Goal: Task Accomplishment & Management: Use online tool/utility

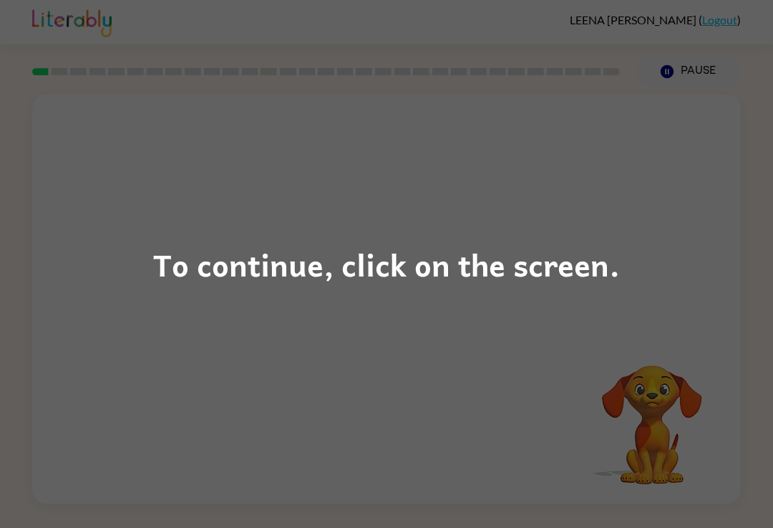
click at [288, 322] on div "To continue, click on the screen." at bounding box center [386, 264] width 773 height 528
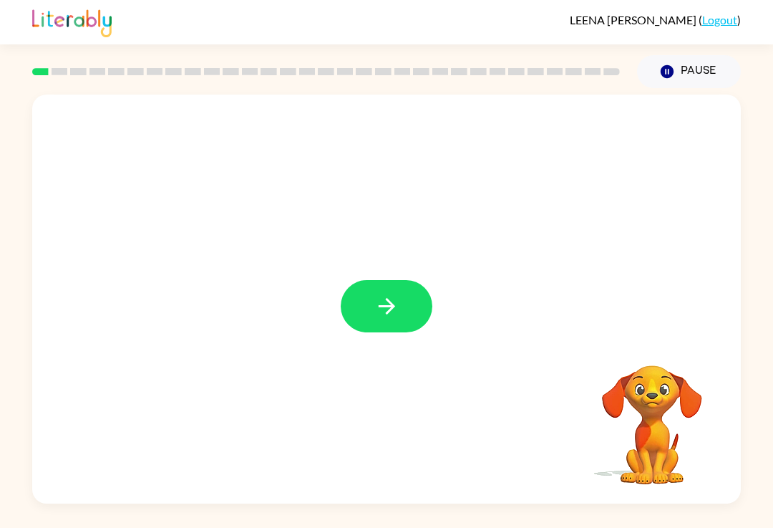
click at [391, 311] on icon "button" at bounding box center [386, 306] width 16 height 16
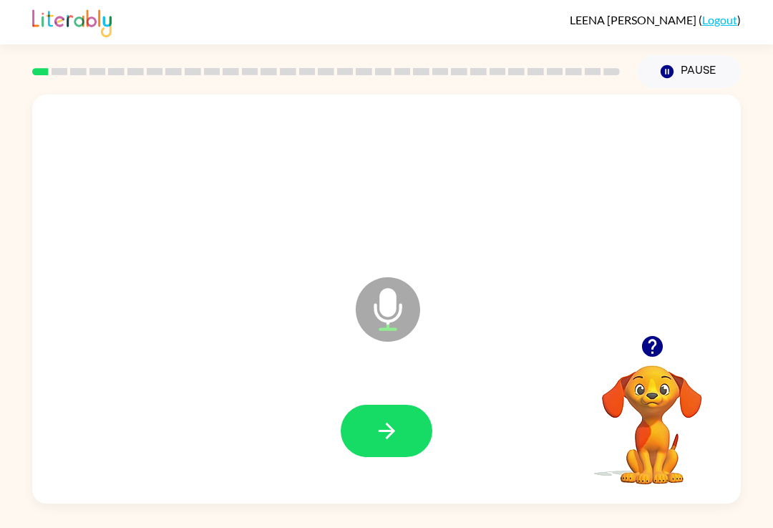
click at [370, 457] on button "button" at bounding box center [387, 431] width 92 height 52
click at [395, 451] on button "button" at bounding box center [387, 431] width 92 height 52
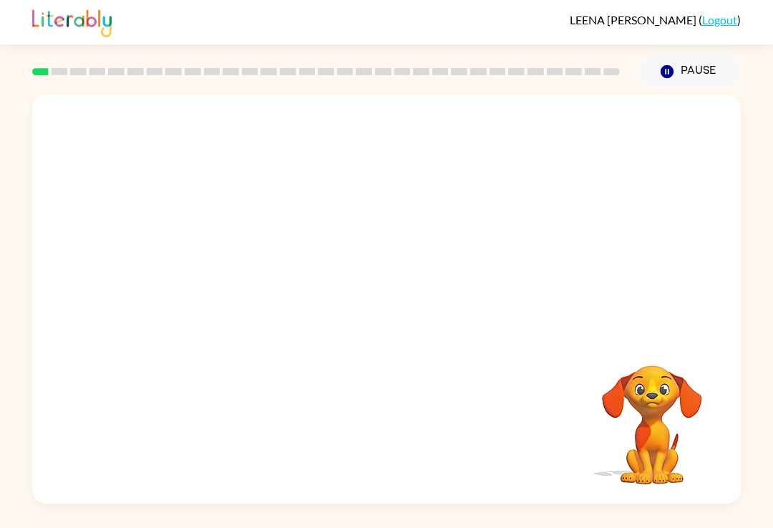
click at [440, 266] on div at bounding box center [386, 215] width 709 height 241
click at [693, 72] on button "Pause Pause" at bounding box center [689, 71] width 104 height 33
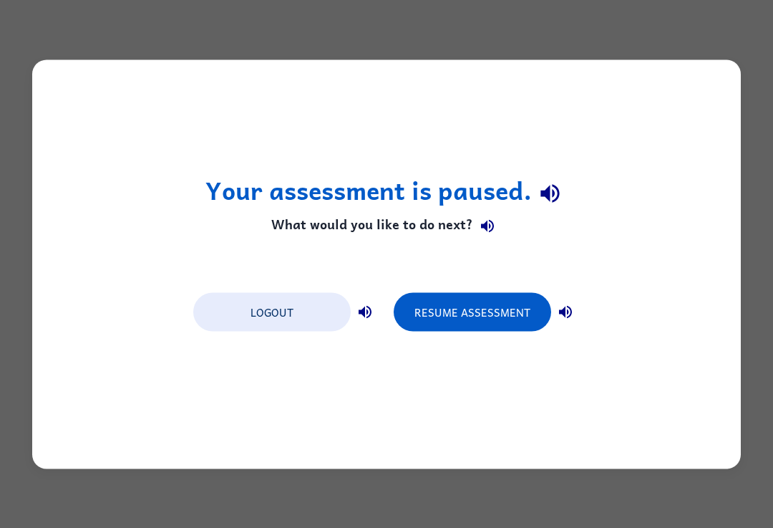
click at [512, 303] on button "Resume Assessment" at bounding box center [473, 311] width 158 height 39
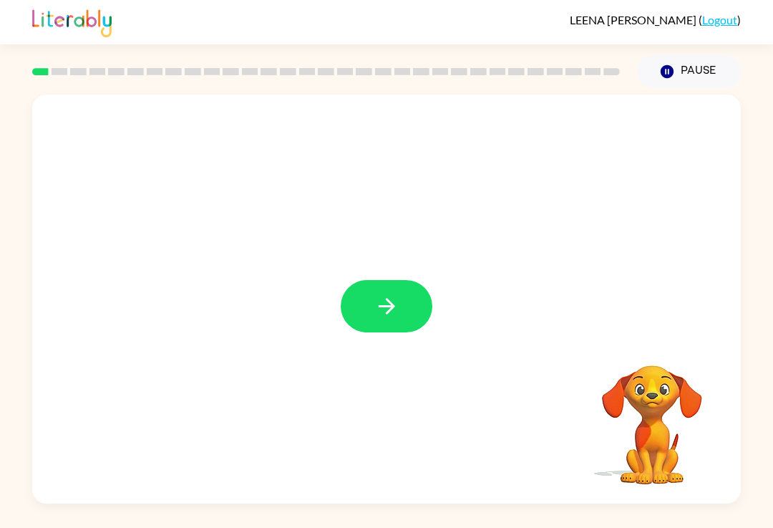
click at [391, 314] on icon "button" at bounding box center [387, 306] width 25 height 25
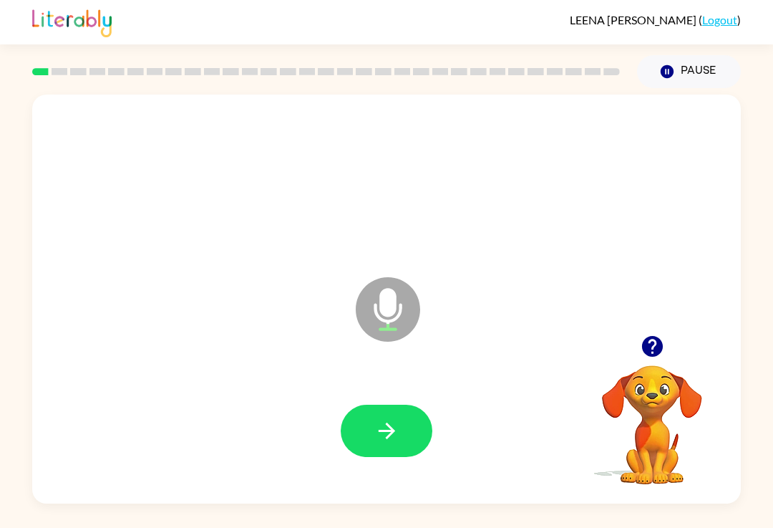
click at [390, 453] on button "button" at bounding box center [387, 431] width 92 height 52
click at [662, 347] on icon "button" at bounding box center [652, 346] width 21 height 21
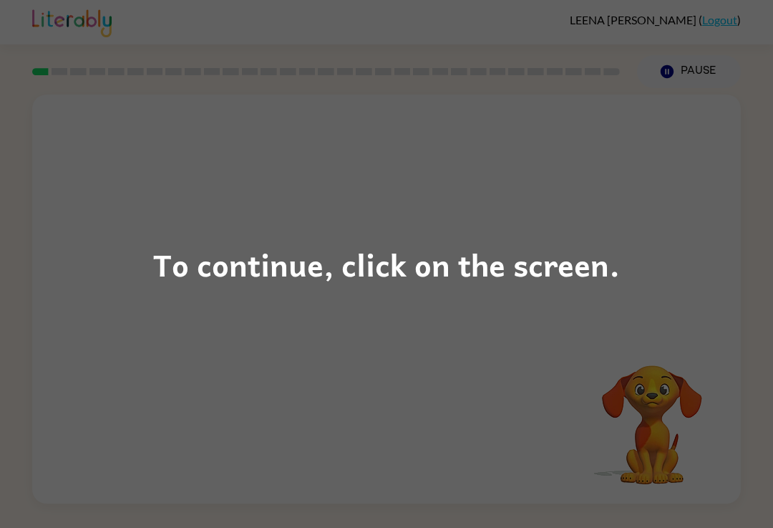
click at [704, 243] on div "To continue, click on the screen." at bounding box center [386, 264] width 773 height 528
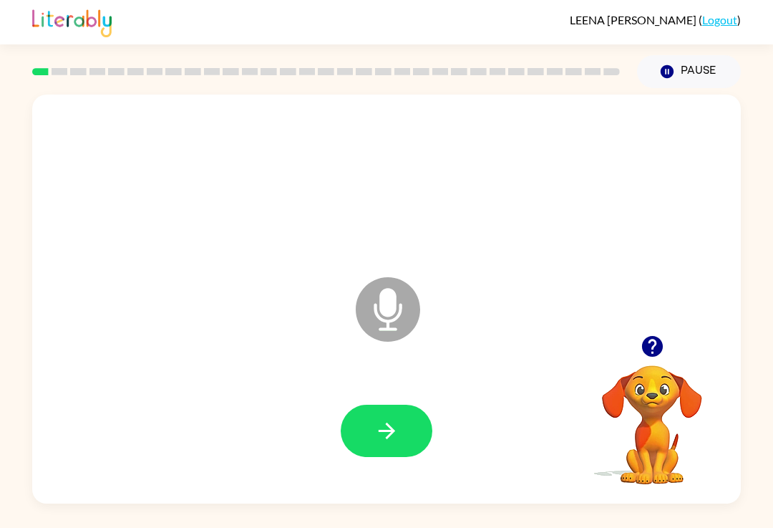
click at [643, 334] on button "button" at bounding box center [652, 346] width 37 height 37
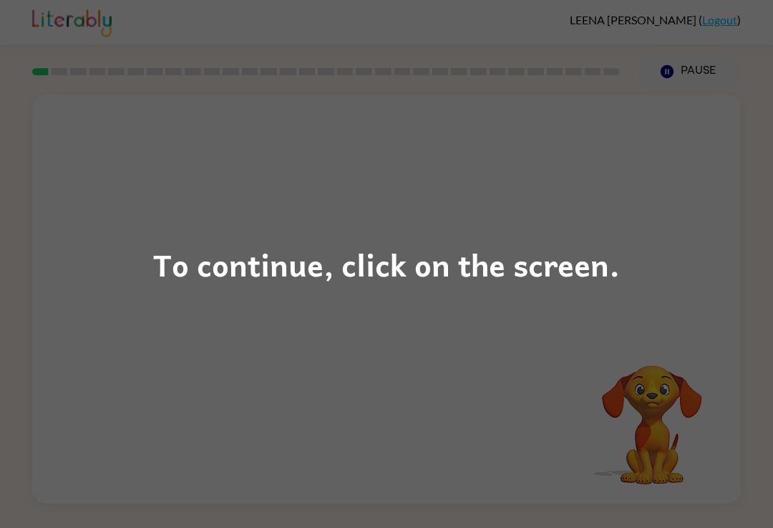
click at [687, 380] on div "To continue, click on the screen." at bounding box center [386, 264] width 773 height 528
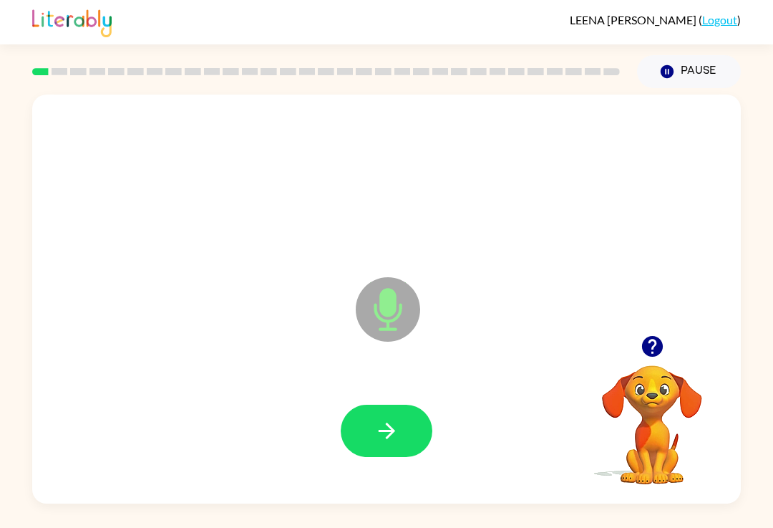
click at [425, 443] on button "button" at bounding box center [387, 431] width 92 height 52
click at [664, 348] on icon "button" at bounding box center [652, 346] width 25 height 25
click at [417, 433] on button "button" at bounding box center [387, 431] width 92 height 52
click at [417, 421] on button "button" at bounding box center [387, 431] width 92 height 52
click at [665, 359] on icon "button" at bounding box center [652, 346] width 25 height 25
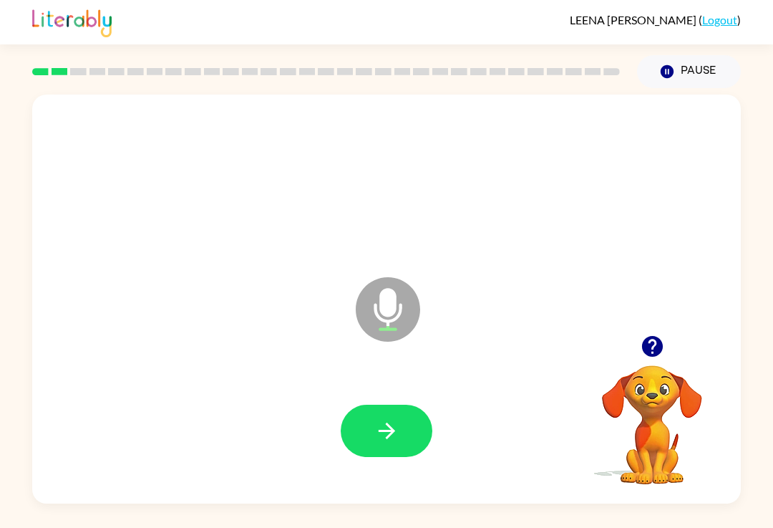
click at [397, 457] on button "button" at bounding box center [387, 431] width 92 height 52
click at [424, 422] on button "button" at bounding box center [387, 431] width 92 height 52
click at [657, 349] on icon "button" at bounding box center [652, 346] width 21 height 21
click at [412, 428] on button "button" at bounding box center [387, 431] width 92 height 52
click at [412, 431] on button "button" at bounding box center [387, 431] width 92 height 52
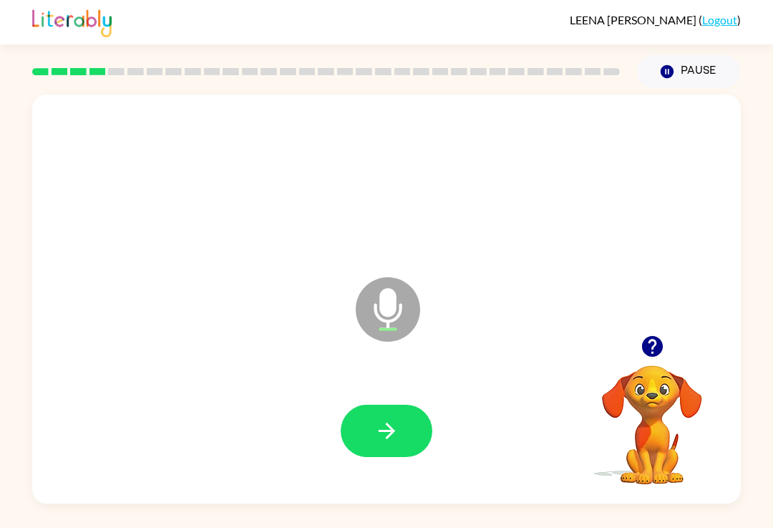
click at [666, 355] on button "button" at bounding box center [652, 346] width 37 height 37
click at [387, 434] on icon "button" at bounding box center [387, 430] width 25 height 25
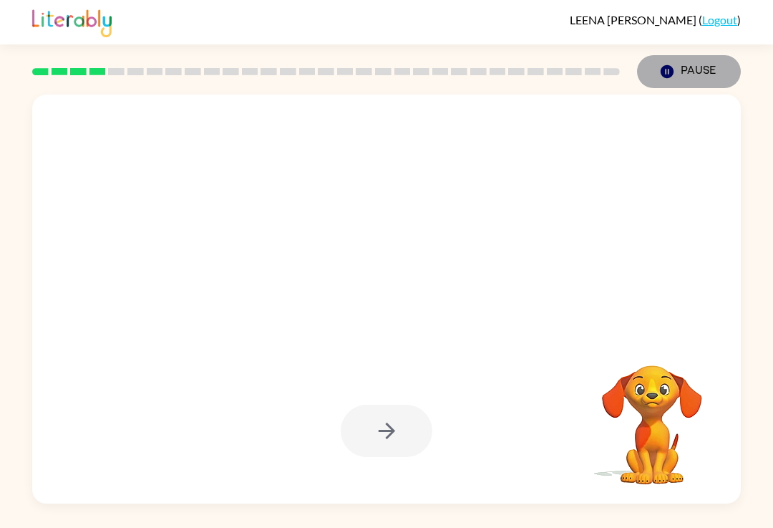
click at [687, 67] on button "Pause Pause" at bounding box center [689, 71] width 104 height 33
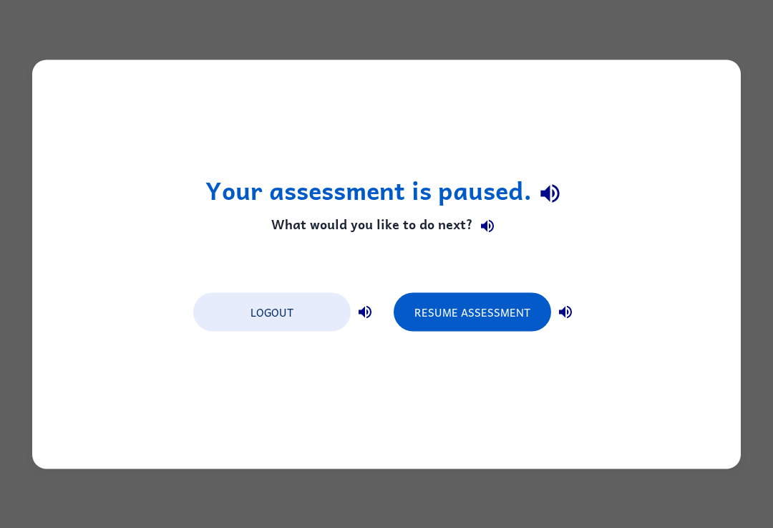
click at [486, 309] on button "Resume Assessment" at bounding box center [473, 311] width 158 height 39
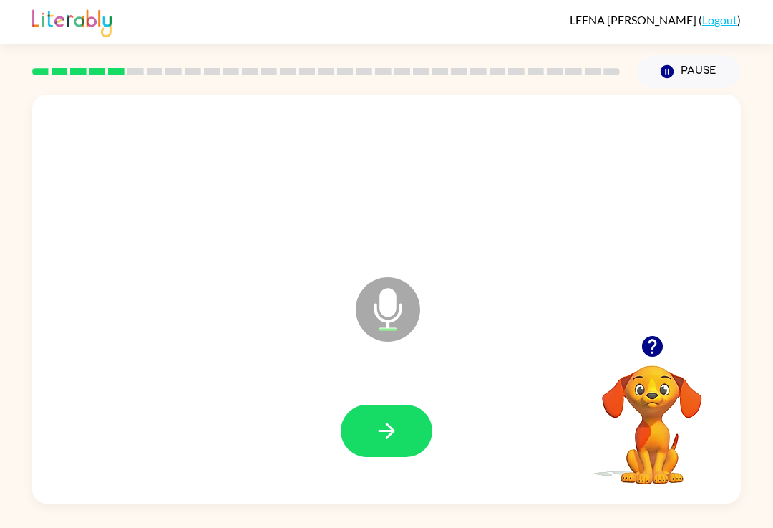
click at [415, 440] on button "button" at bounding box center [387, 431] width 92 height 52
click at [390, 435] on icon "button" at bounding box center [386, 430] width 16 height 16
click at [400, 430] on button "button" at bounding box center [387, 431] width 92 height 52
click at [362, 455] on button "button" at bounding box center [387, 431] width 92 height 52
click at [407, 455] on button "button" at bounding box center [387, 431] width 92 height 52
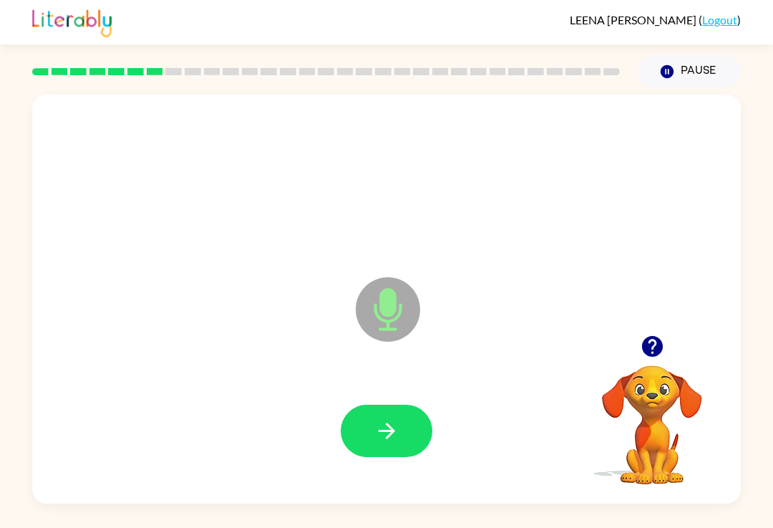
click at [426, 414] on div at bounding box center [387, 431] width 92 height 52
click at [659, 347] on icon "button" at bounding box center [652, 346] width 21 height 21
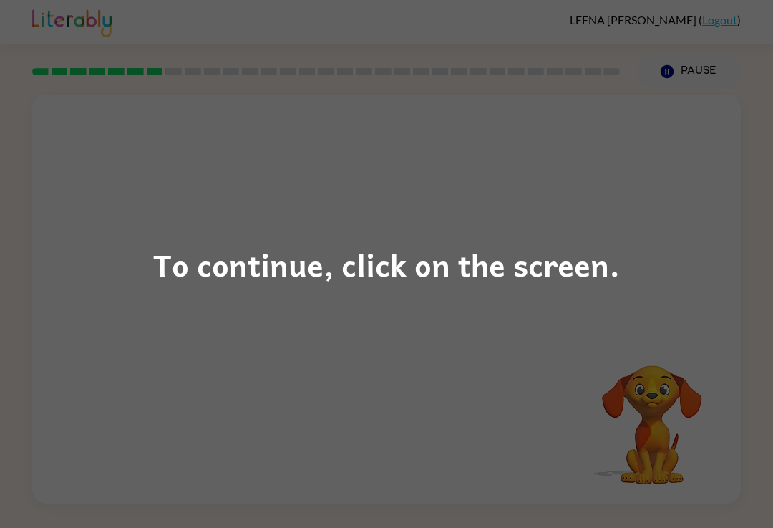
click at [526, 184] on div "To continue, click on the screen." at bounding box center [386, 264] width 773 height 528
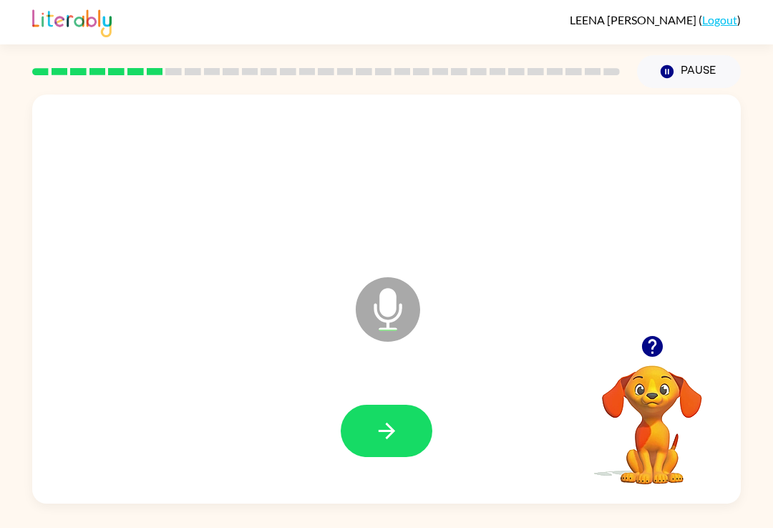
click at [390, 430] on icon "button" at bounding box center [387, 430] width 25 height 25
click at [377, 440] on icon "button" at bounding box center [387, 430] width 25 height 25
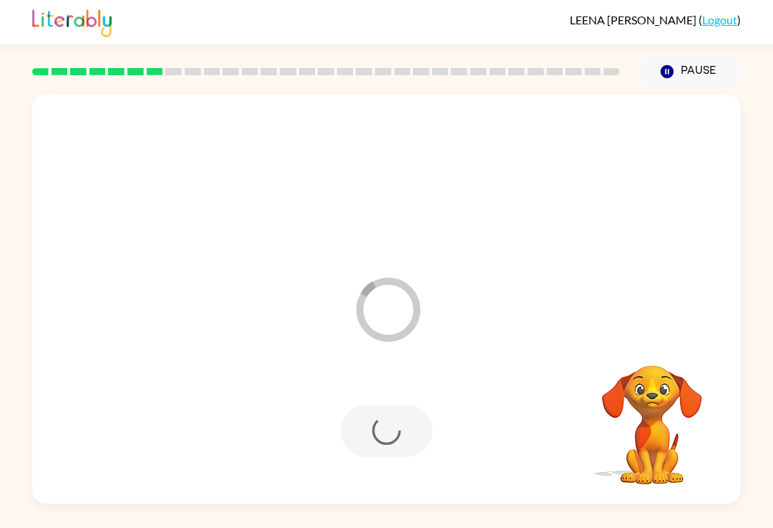
click at [659, 339] on div "Loader Your response is being sent to our graders" at bounding box center [386, 299] width 709 height 409
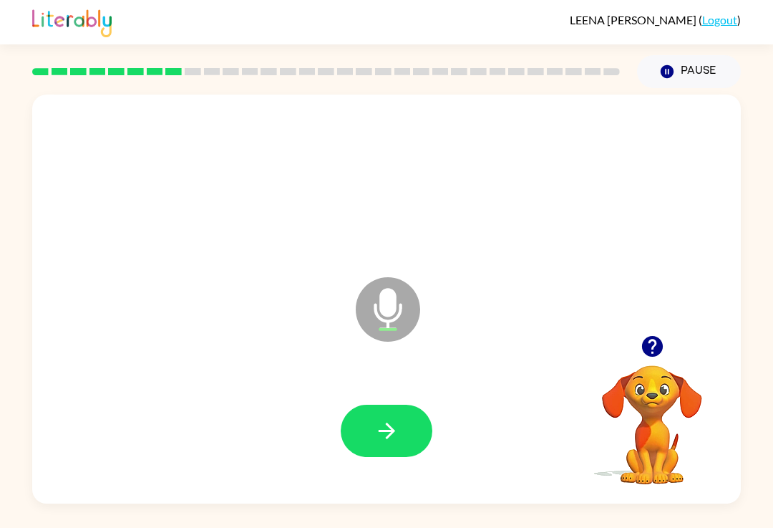
click at [664, 334] on button "button" at bounding box center [652, 346] width 37 height 37
click at [370, 398] on div at bounding box center [387, 430] width 680 height 117
click at [640, 352] on icon "button" at bounding box center [652, 346] width 25 height 25
click at [375, 438] on icon "button" at bounding box center [387, 430] width 25 height 25
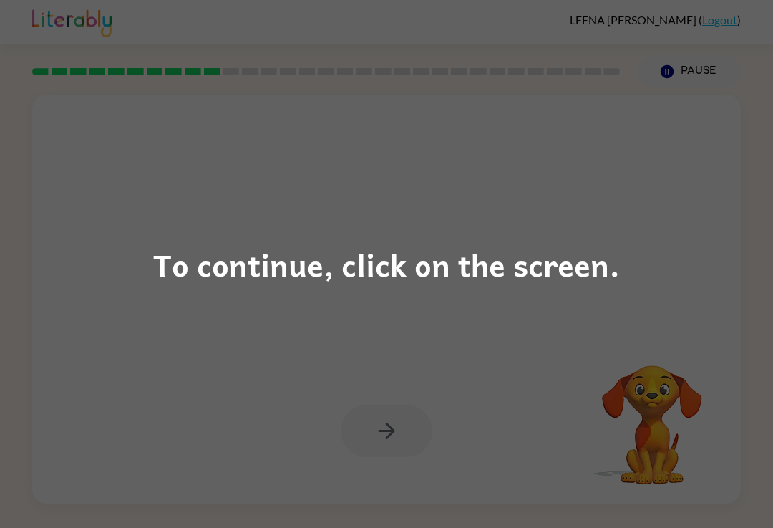
click at [662, 205] on div "To continue, click on the screen." at bounding box center [386, 264] width 773 height 528
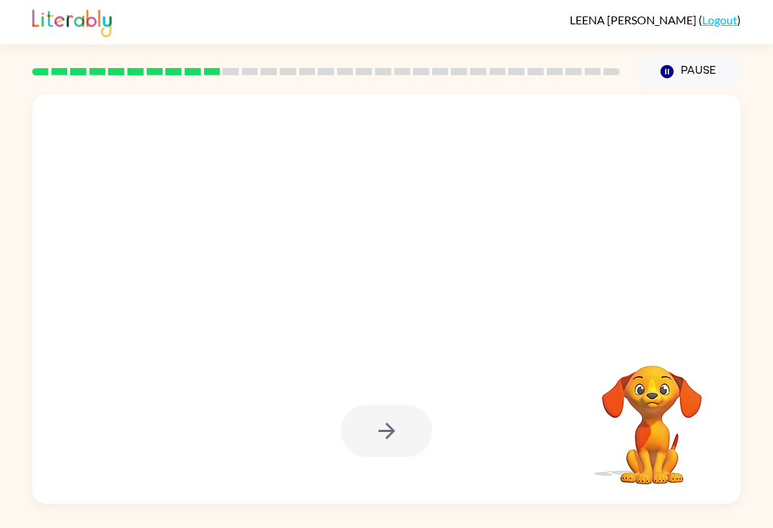
click at [710, 69] on button "Pause Pause" at bounding box center [689, 71] width 104 height 33
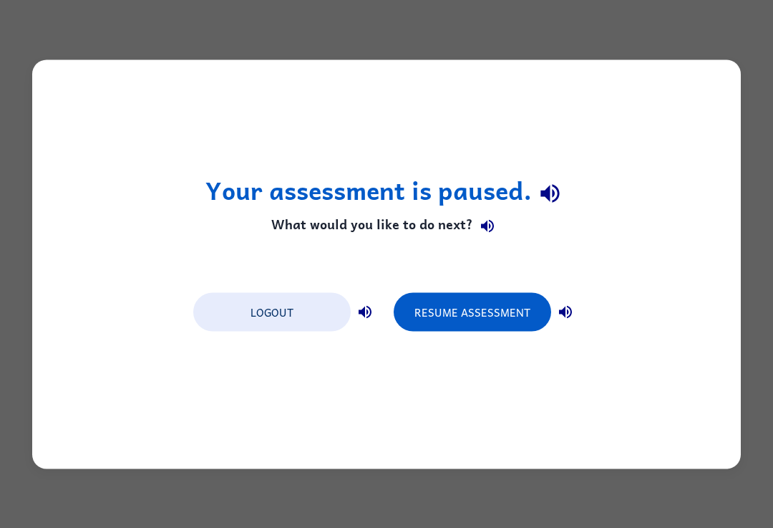
click at [530, 317] on button "Resume Assessment" at bounding box center [473, 311] width 158 height 39
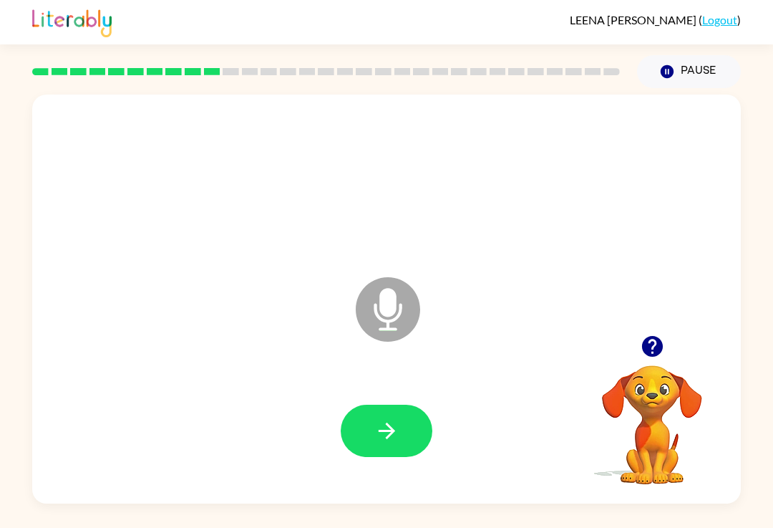
click at [342, 455] on div at bounding box center [387, 431] width 92 height 52
click at [376, 430] on icon "button" at bounding box center [387, 430] width 25 height 25
click at [411, 421] on button "button" at bounding box center [387, 431] width 92 height 52
click at [665, 327] on div "Microphone The Microphone is here when it is your turn to talk" at bounding box center [386, 299] width 709 height 409
click at [643, 351] on icon "button" at bounding box center [652, 346] width 21 height 21
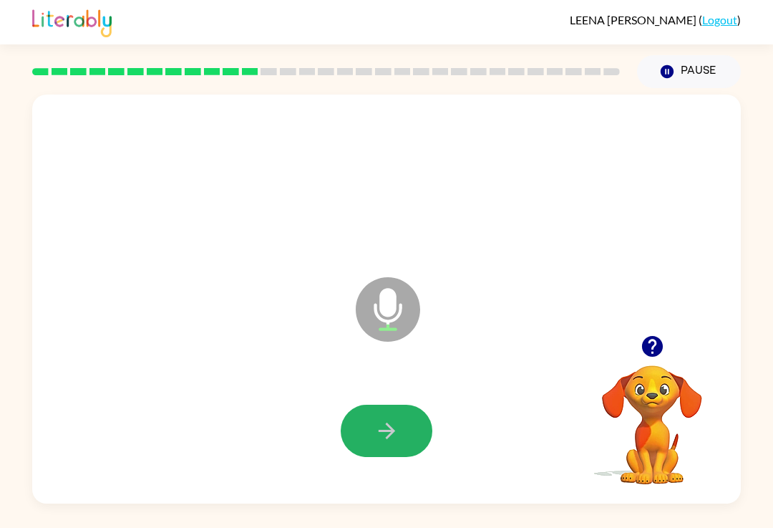
click at [390, 428] on icon "button" at bounding box center [386, 430] width 16 height 16
click at [655, 347] on icon "button" at bounding box center [652, 346] width 25 height 25
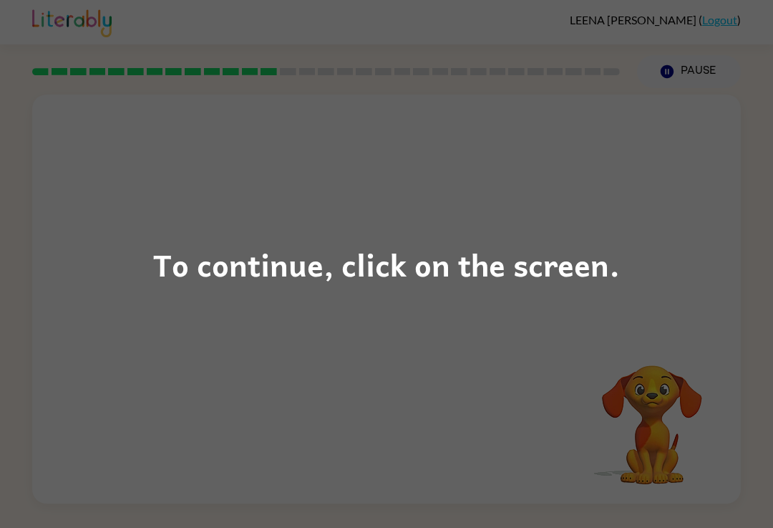
click at [634, 117] on div "To continue, click on the screen." at bounding box center [386, 264] width 773 height 528
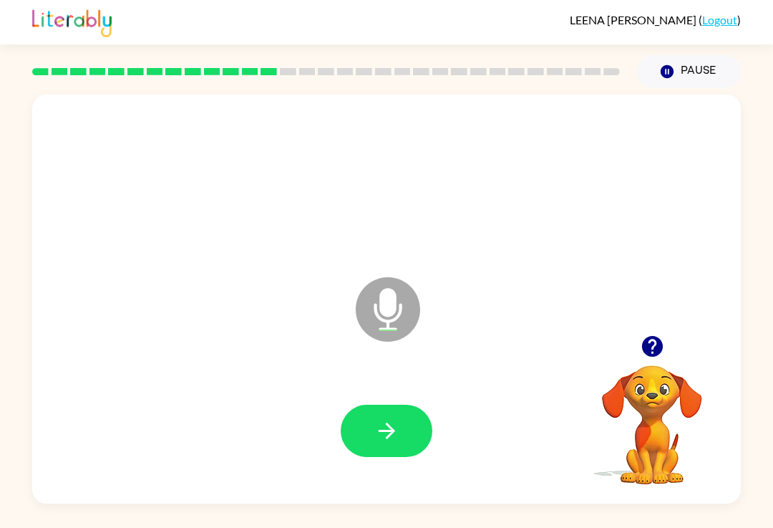
click at [423, 417] on button "button" at bounding box center [387, 431] width 92 height 52
click at [664, 342] on icon "button" at bounding box center [652, 346] width 25 height 25
click at [669, 345] on button "button" at bounding box center [652, 346] width 37 height 37
click at [648, 341] on icon "button" at bounding box center [652, 346] width 21 height 21
click at [400, 421] on button "button" at bounding box center [387, 431] width 92 height 52
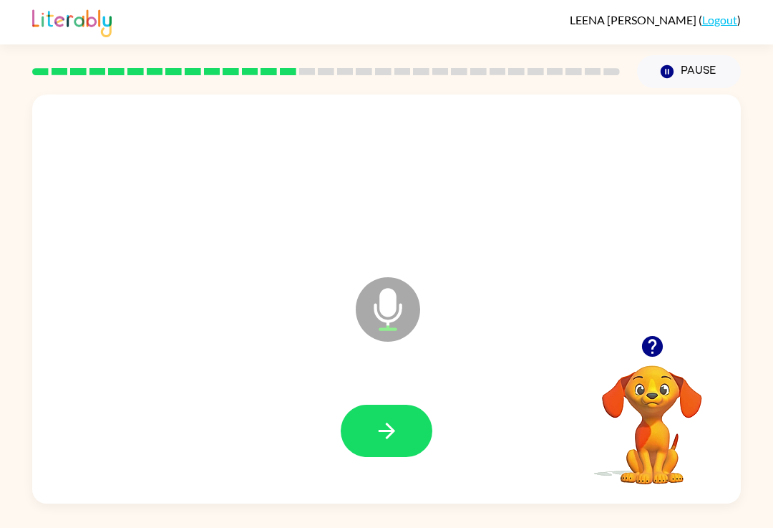
click at [410, 408] on button "button" at bounding box center [387, 431] width 92 height 52
click at [397, 454] on button "button" at bounding box center [387, 431] width 92 height 52
click at [414, 451] on button "button" at bounding box center [387, 431] width 92 height 52
click at [386, 410] on button "button" at bounding box center [387, 431] width 92 height 52
click at [399, 433] on icon "button" at bounding box center [387, 430] width 25 height 25
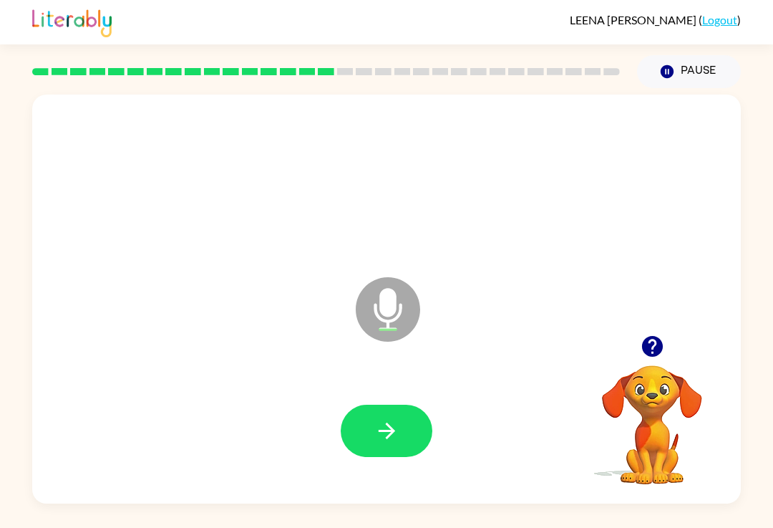
click at [658, 349] on icon "button" at bounding box center [652, 346] width 21 height 21
click at [636, 344] on button "button" at bounding box center [652, 346] width 37 height 37
click at [409, 412] on button "button" at bounding box center [387, 431] width 92 height 52
click at [398, 428] on icon "button" at bounding box center [387, 430] width 25 height 25
click at [403, 415] on button "button" at bounding box center [387, 431] width 92 height 52
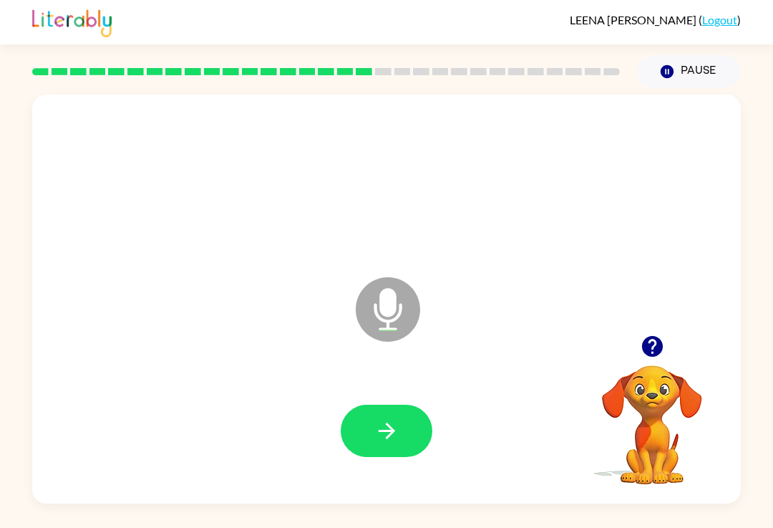
click at [377, 427] on icon "button" at bounding box center [387, 430] width 25 height 25
click at [393, 430] on icon "button" at bounding box center [387, 430] width 25 height 25
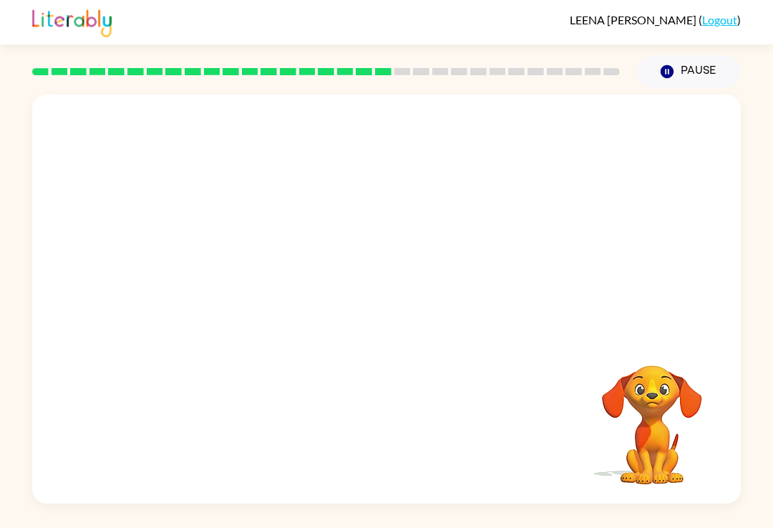
click at [692, 61] on button "Pause Pause" at bounding box center [689, 71] width 104 height 33
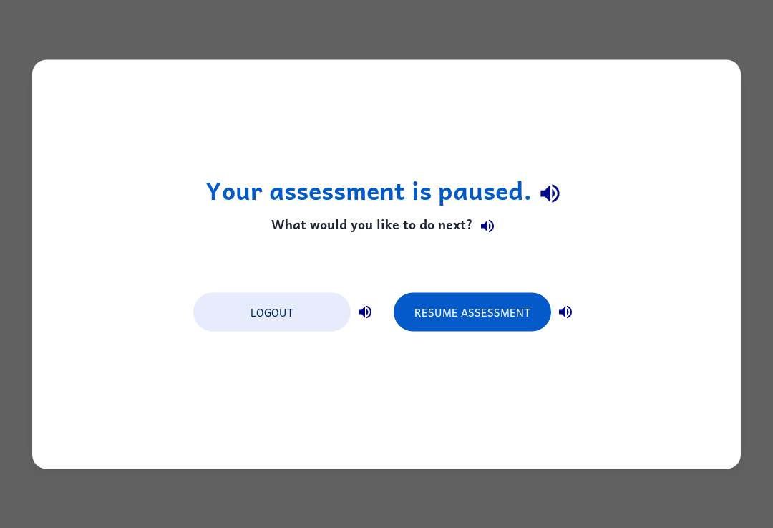
click at [505, 301] on button "Resume Assessment" at bounding box center [473, 311] width 158 height 39
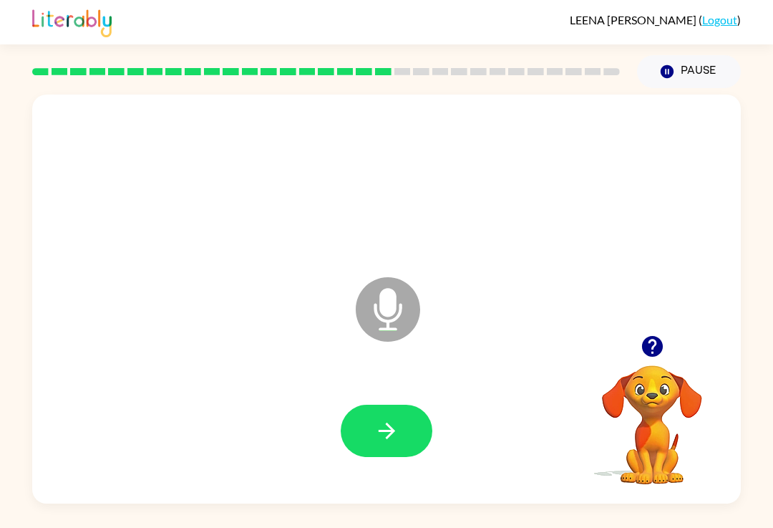
click at [661, 332] on button "button" at bounding box center [652, 346] width 37 height 37
click at [387, 435] on icon "button" at bounding box center [387, 430] width 25 height 25
click at [380, 440] on icon "button" at bounding box center [387, 430] width 25 height 25
click at [401, 445] on button "button" at bounding box center [387, 431] width 92 height 52
click at [410, 430] on button "button" at bounding box center [387, 431] width 92 height 52
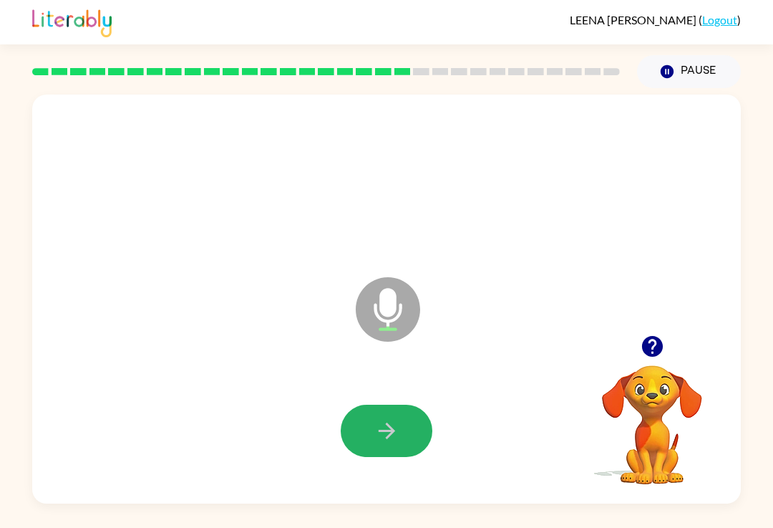
click at [358, 422] on button "button" at bounding box center [387, 431] width 92 height 52
click at [394, 457] on button "button" at bounding box center [387, 431] width 92 height 52
click at [662, 56] on button "Pause Pause" at bounding box center [689, 71] width 104 height 33
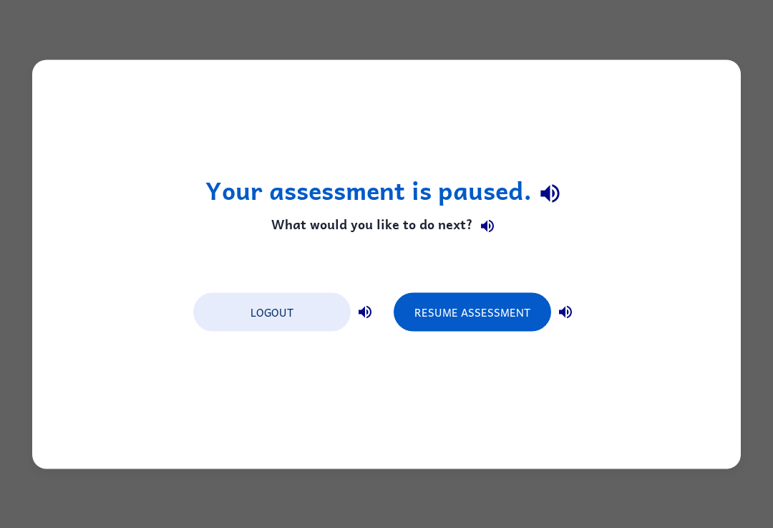
click at [506, 311] on button "Resume Assessment" at bounding box center [473, 311] width 158 height 39
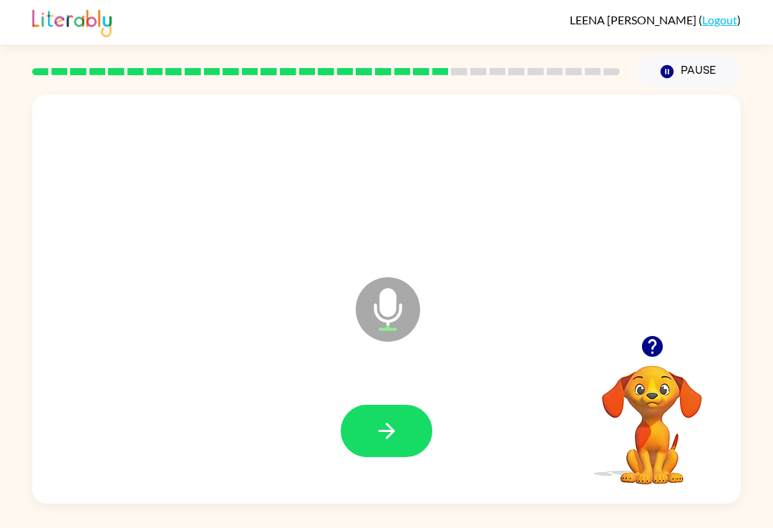
click at [391, 477] on div at bounding box center [387, 430] width 680 height 117
click at [398, 457] on button "button" at bounding box center [387, 431] width 92 height 52
click at [406, 423] on button "button" at bounding box center [387, 431] width 92 height 52
click at [382, 457] on button "button" at bounding box center [387, 431] width 92 height 52
click at [375, 456] on button "button" at bounding box center [387, 431] width 92 height 52
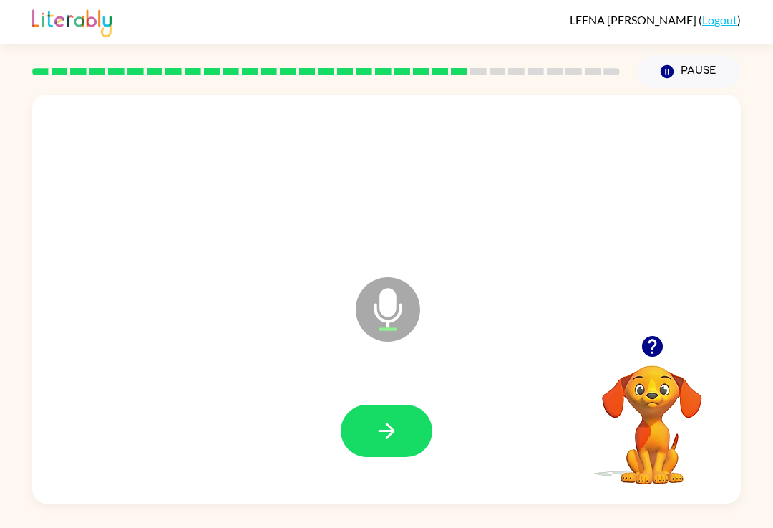
click at [379, 457] on button "button" at bounding box center [387, 431] width 92 height 52
click at [377, 422] on icon "button" at bounding box center [387, 430] width 25 height 25
click at [382, 468] on div at bounding box center [387, 430] width 680 height 117
click at [386, 468] on div at bounding box center [387, 430] width 680 height 117
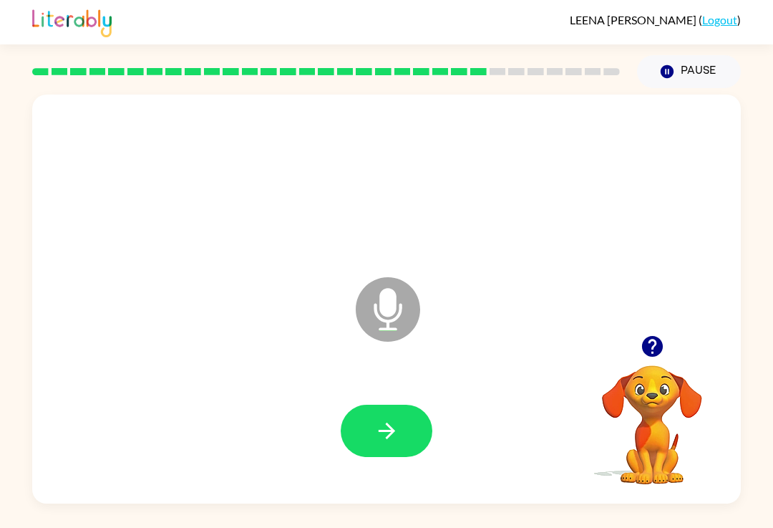
click at [400, 437] on button "button" at bounding box center [387, 431] width 92 height 52
click at [405, 449] on button "button" at bounding box center [387, 431] width 92 height 52
click at [660, 322] on div "Microphone The Microphone is here when it is your turn to talk" at bounding box center [386, 299] width 709 height 409
click at [345, 475] on div at bounding box center [387, 430] width 680 height 117
click at [638, 337] on button "button" at bounding box center [652, 346] width 37 height 37
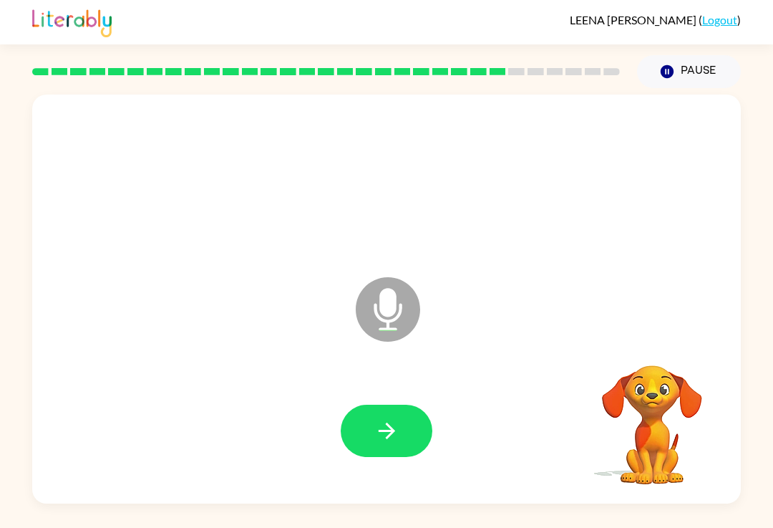
click at [635, 335] on div "Microphone The Microphone is here when it is your turn to talk" at bounding box center [386, 299] width 709 height 409
click at [364, 454] on button "button" at bounding box center [387, 431] width 92 height 52
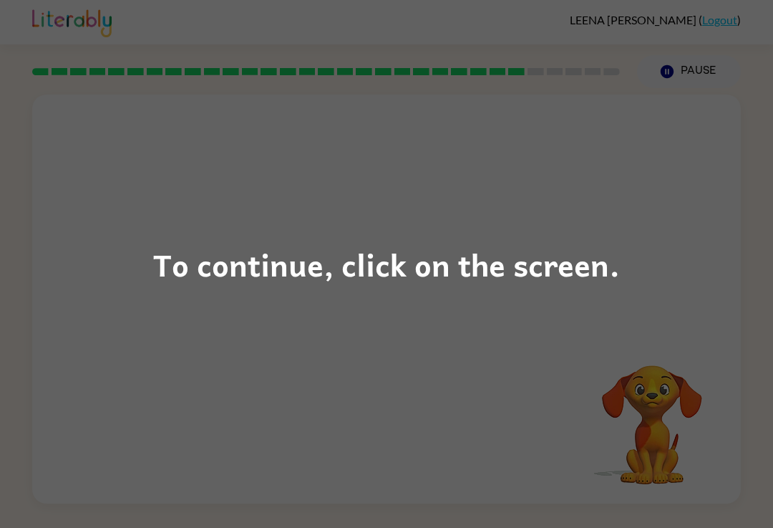
click at [668, 161] on div "To continue, click on the screen." at bounding box center [386, 264] width 773 height 528
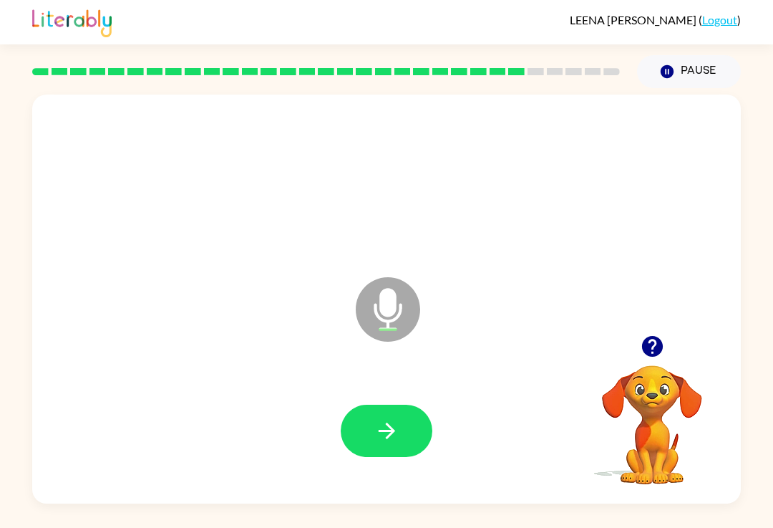
click at [404, 445] on button "button" at bounding box center [387, 431] width 92 height 52
click at [400, 433] on button "button" at bounding box center [387, 431] width 92 height 52
click at [386, 456] on button "button" at bounding box center [387, 431] width 92 height 52
click at [407, 468] on div at bounding box center [387, 430] width 680 height 117
click at [377, 439] on icon "button" at bounding box center [387, 430] width 25 height 25
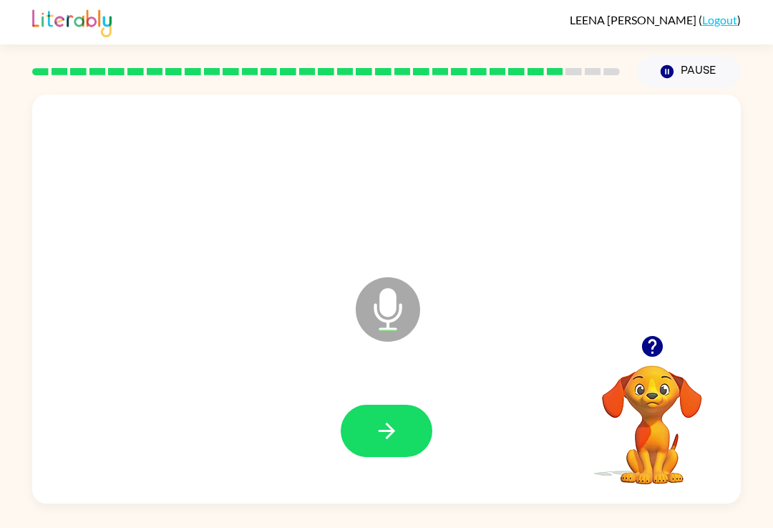
click at [400, 490] on div at bounding box center [387, 430] width 680 height 117
click at [408, 453] on button "button" at bounding box center [387, 431] width 92 height 52
click at [420, 440] on button "button" at bounding box center [387, 431] width 92 height 52
click at [389, 430] on icon "button" at bounding box center [387, 430] width 25 height 25
click at [428, 424] on button "button" at bounding box center [387, 431] width 92 height 52
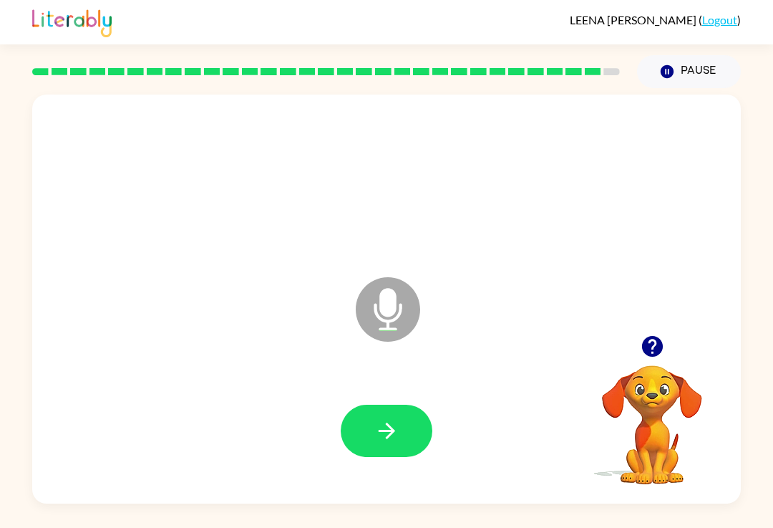
click at [393, 457] on button "button" at bounding box center [387, 431] width 92 height 52
click at [410, 443] on button "button" at bounding box center [387, 431] width 92 height 52
click at [368, 457] on button "button" at bounding box center [387, 431] width 92 height 52
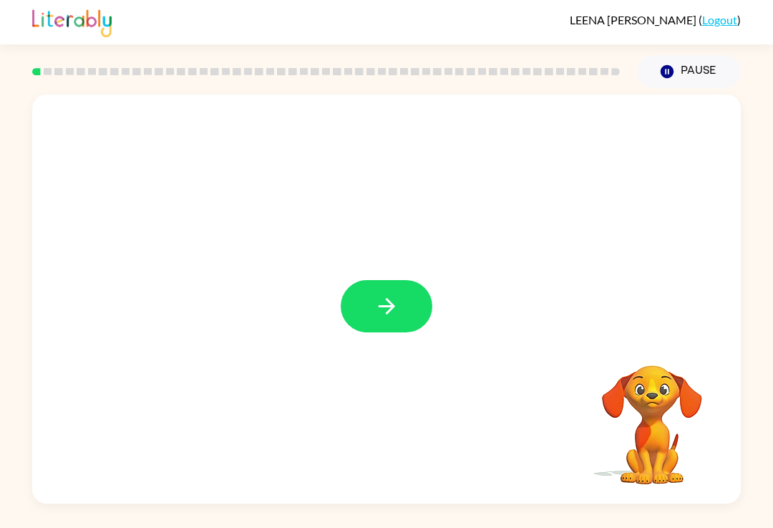
click at [402, 288] on button "button" at bounding box center [387, 306] width 92 height 52
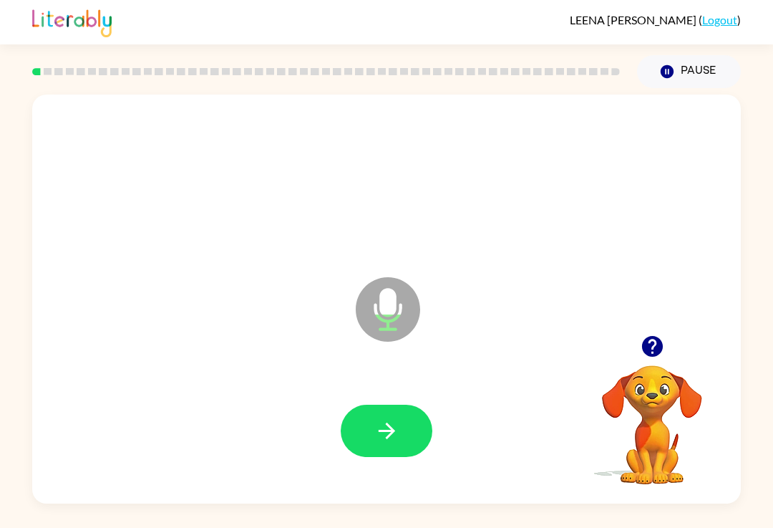
click at [392, 431] on icon "button" at bounding box center [386, 430] width 16 height 16
click at [352, 438] on button "button" at bounding box center [387, 431] width 92 height 52
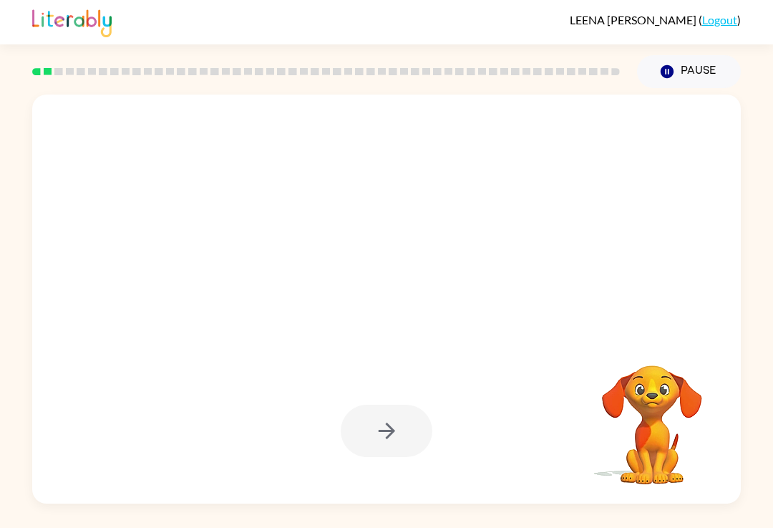
click at [619, 145] on div at bounding box center [387, 181] width 680 height 117
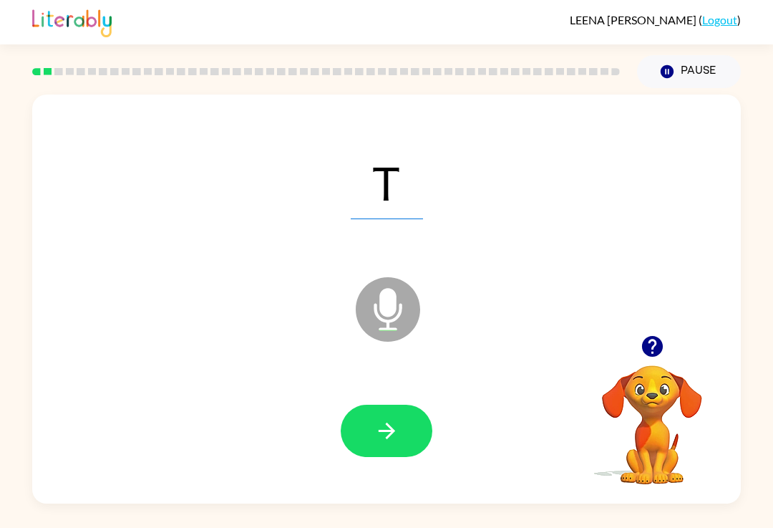
click at [382, 420] on icon "button" at bounding box center [387, 430] width 25 height 25
click at [427, 438] on button "button" at bounding box center [387, 431] width 92 height 52
click at [376, 443] on icon "button" at bounding box center [387, 430] width 25 height 25
click at [367, 457] on button "button" at bounding box center [387, 431] width 92 height 52
click at [396, 435] on icon "button" at bounding box center [387, 430] width 25 height 25
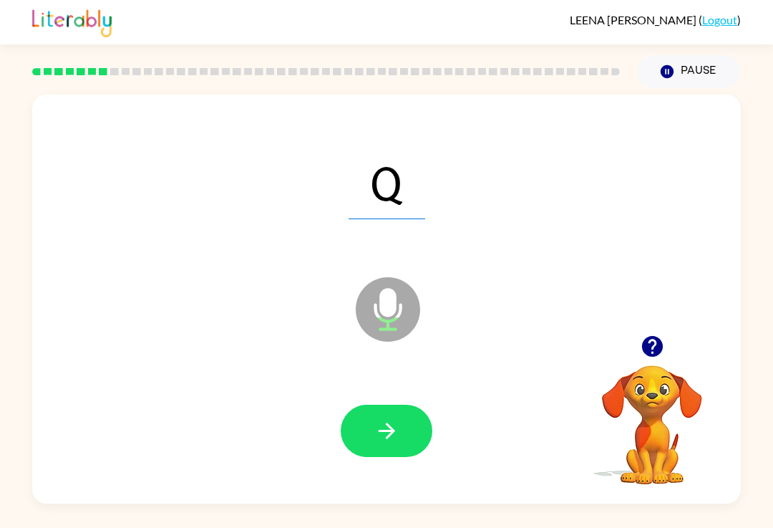
click at [398, 456] on button "button" at bounding box center [387, 431] width 92 height 52
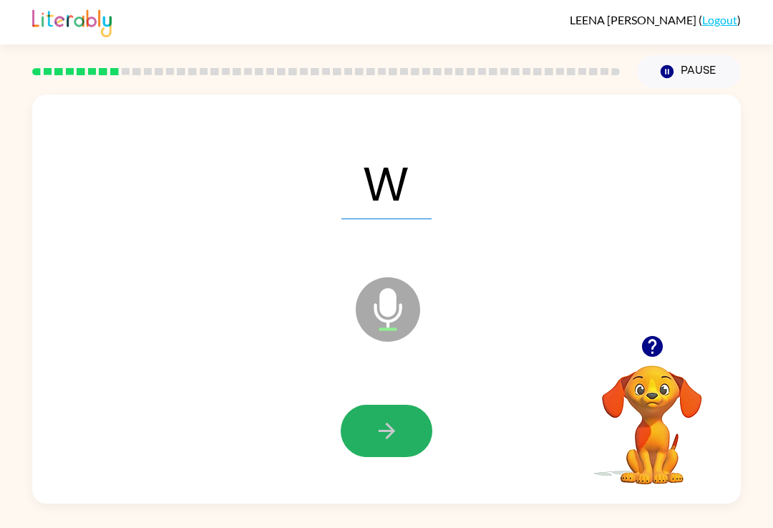
click at [393, 424] on icon "button" at bounding box center [387, 430] width 25 height 25
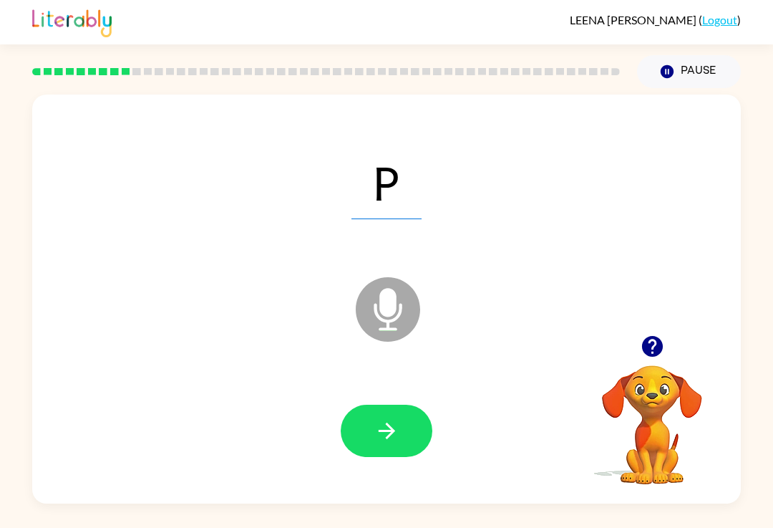
click at [379, 457] on button "button" at bounding box center [387, 431] width 92 height 52
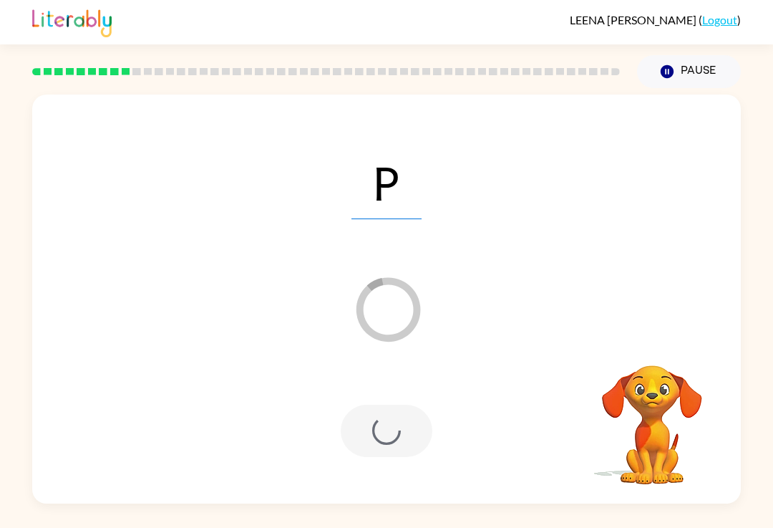
click at [383, 457] on div at bounding box center [387, 431] width 92 height 52
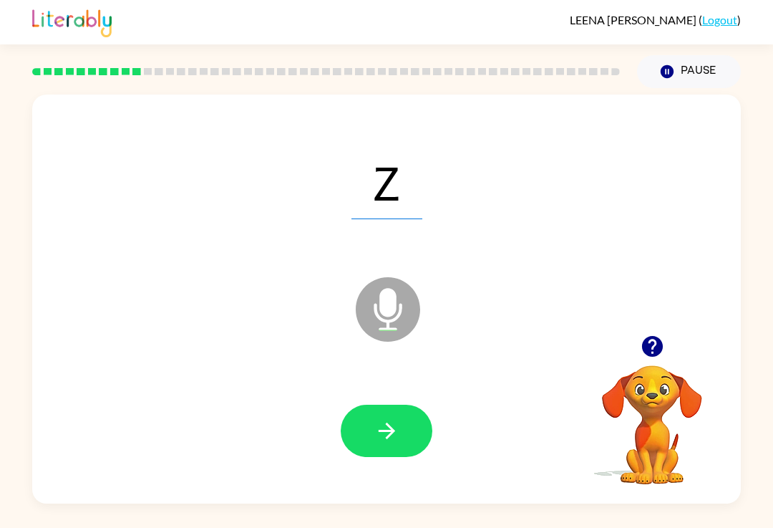
click at [405, 441] on button "button" at bounding box center [387, 431] width 92 height 52
click at [433, 458] on div at bounding box center [387, 430] width 680 height 117
click at [405, 455] on button "button" at bounding box center [387, 431] width 92 height 52
click at [409, 424] on button "button" at bounding box center [387, 431] width 92 height 52
click at [404, 420] on button "button" at bounding box center [387, 431] width 92 height 52
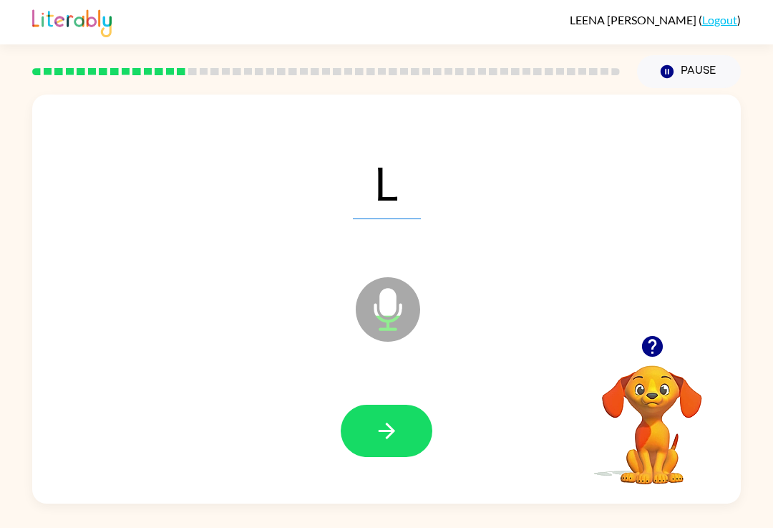
click at [377, 445] on button "button" at bounding box center [387, 431] width 92 height 52
click at [429, 412] on div at bounding box center [387, 431] width 92 height 52
click at [404, 443] on button "button" at bounding box center [387, 431] width 92 height 52
click at [396, 452] on button "button" at bounding box center [387, 431] width 92 height 52
click at [400, 447] on button "button" at bounding box center [387, 431] width 92 height 52
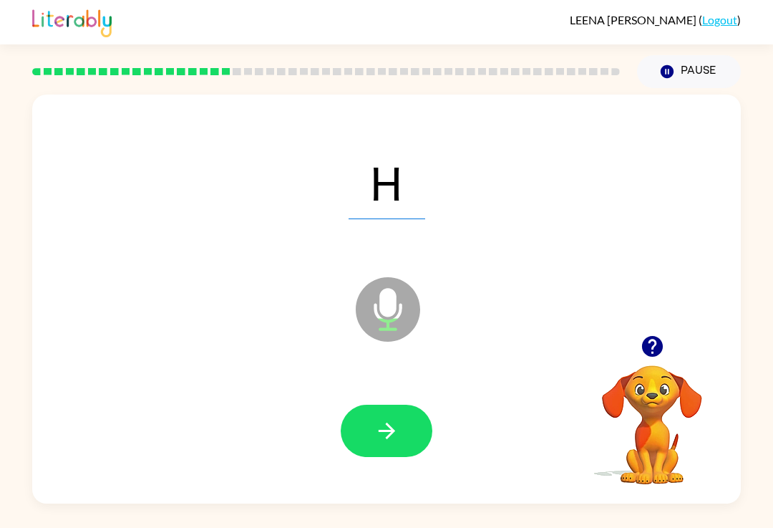
click at [403, 440] on button "button" at bounding box center [387, 431] width 92 height 52
click at [402, 445] on button "button" at bounding box center [387, 431] width 92 height 52
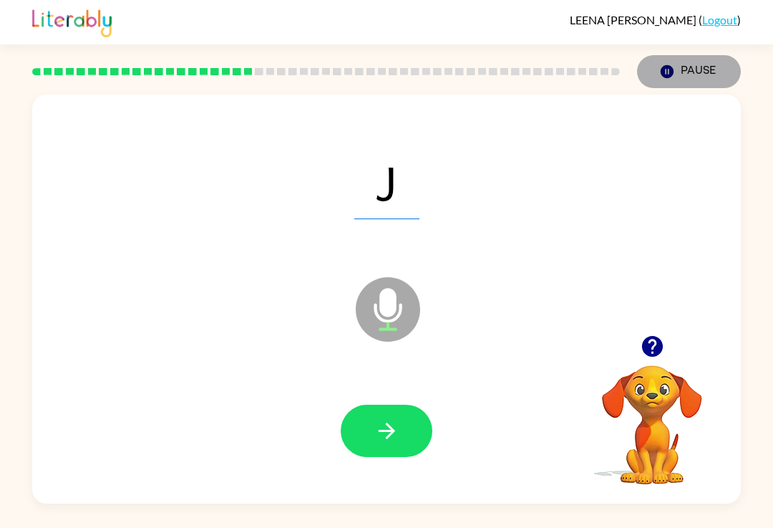
click at [700, 75] on button "Pause Pause" at bounding box center [689, 71] width 104 height 33
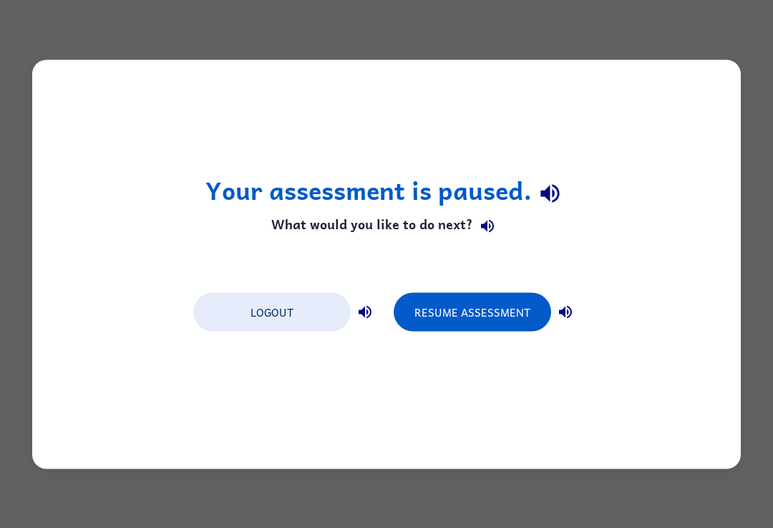
click at [518, 310] on button "Resume Assessment" at bounding box center [473, 311] width 158 height 39
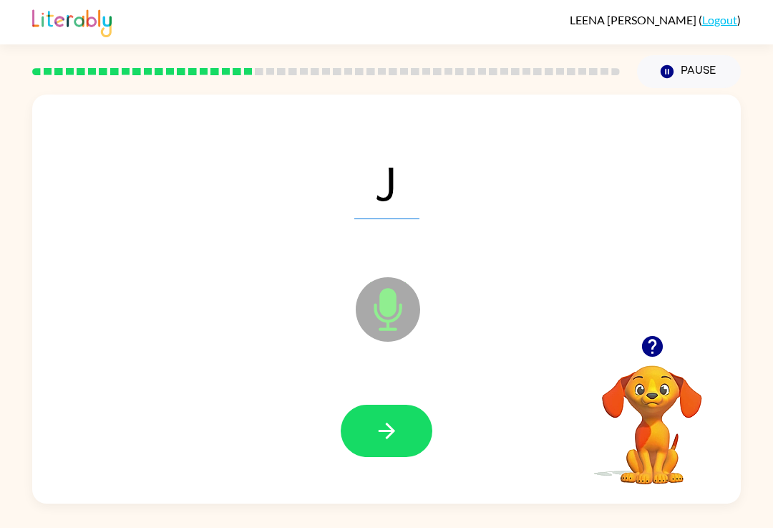
click at [414, 438] on button "button" at bounding box center [387, 431] width 92 height 52
click at [419, 435] on button "button" at bounding box center [387, 431] width 92 height 52
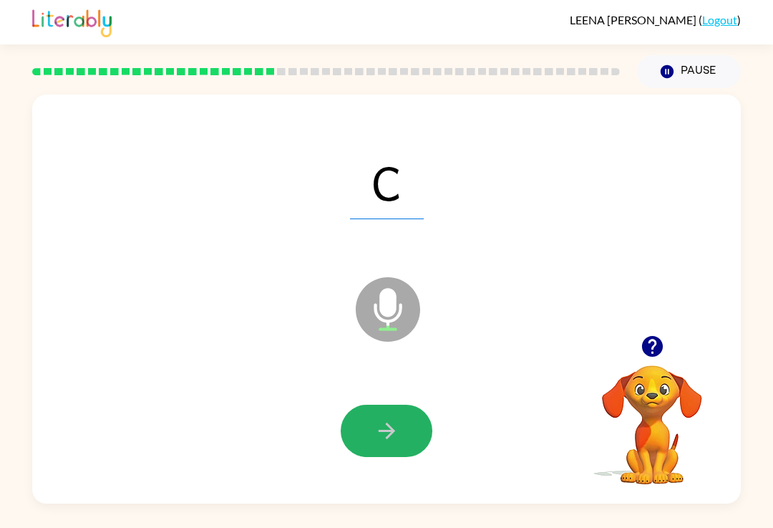
click at [402, 445] on button "button" at bounding box center [387, 431] width 92 height 52
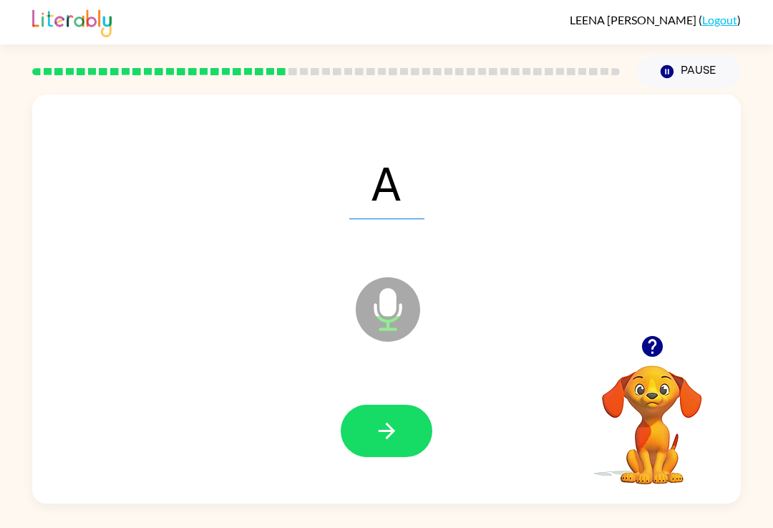
click at [440, 422] on div at bounding box center [387, 430] width 680 height 117
click at [412, 440] on button "button" at bounding box center [387, 431] width 92 height 52
click at [399, 457] on button "button" at bounding box center [387, 431] width 92 height 52
click at [409, 437] on button "button" at bounding box center [387, 431] width 92 height 52
click at [400, 448] on button "button" at bounding box center [387, 431] width 92 height 52
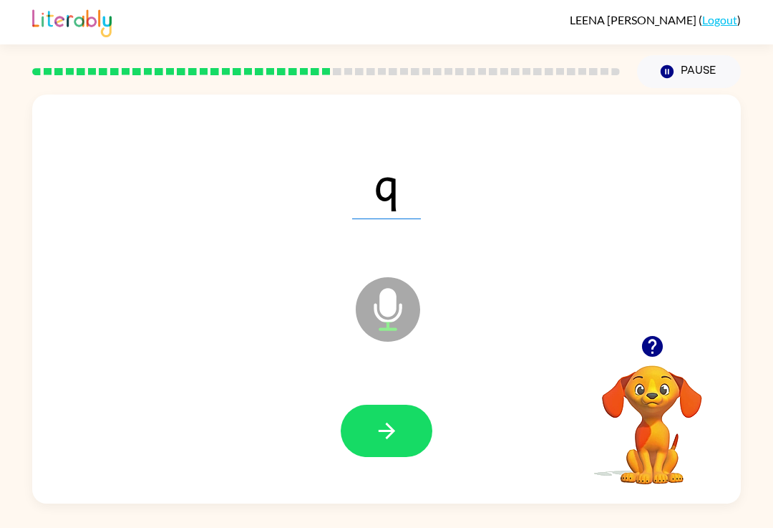
click at [392, 449] on button "button" at bounding box center [387, 431] width 92 height 52
click at [413, 421] on button "button" at bounding box center [387, 431] width 92 height 52
click at [414, 430] on button "button" at bounding box center [387, 431] width 92 height 52
click at [410, 440] on button "button" at bounding box center [387, 431] width 92 height 52
click at [412, 433] on button "button" at bounding box center [387, 431] width 92 height 52
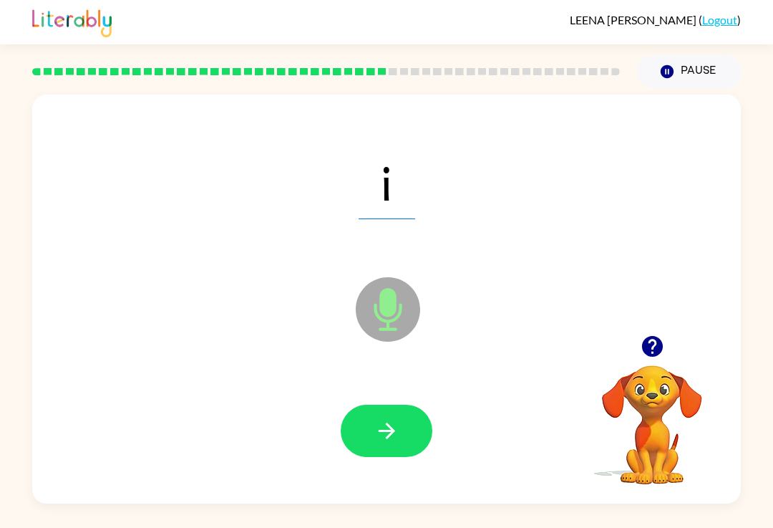
click at [409, 426] on button "button" at bounding box center [387, 431] width 92 height 52
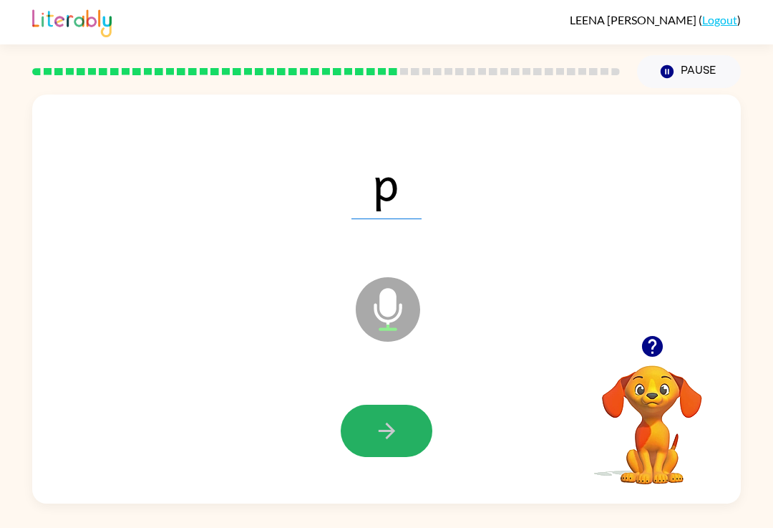
click at [412, 421] on button "button" at bounding box center [387, 431] width 92 height 52
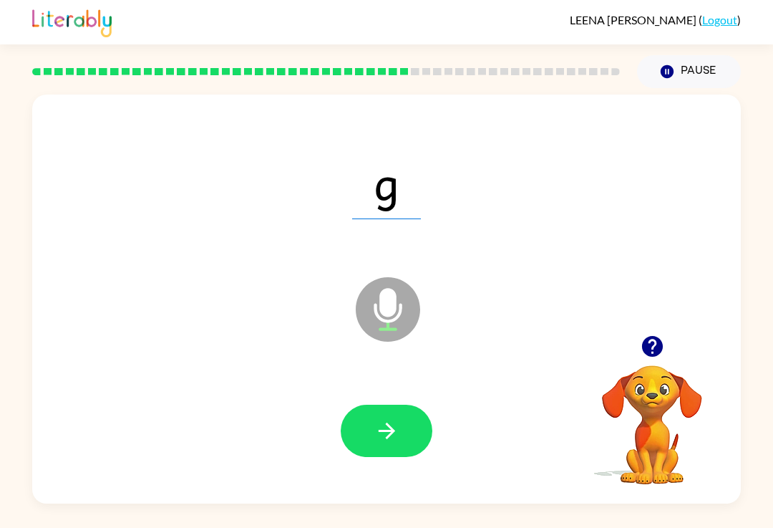
click at [415, 420] on button "button" at bounding box center [387, 431] width 92 height 52
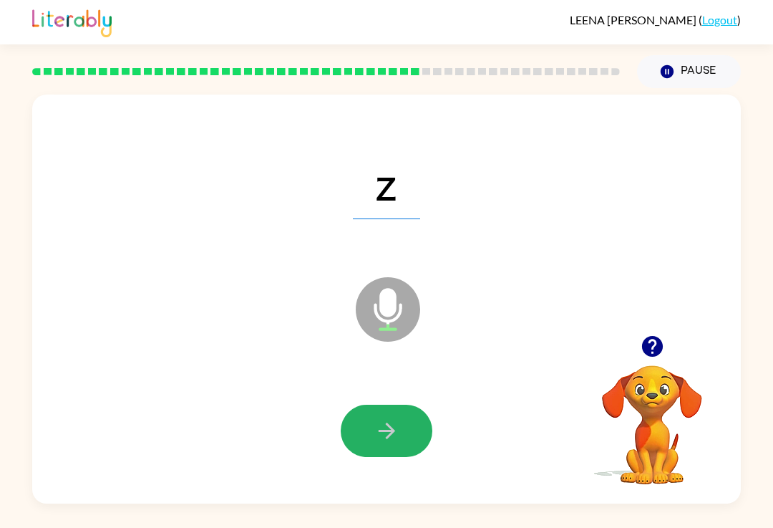
click at [422, 433] on button "button" at bounding box center [387, 431] width 92 height 52
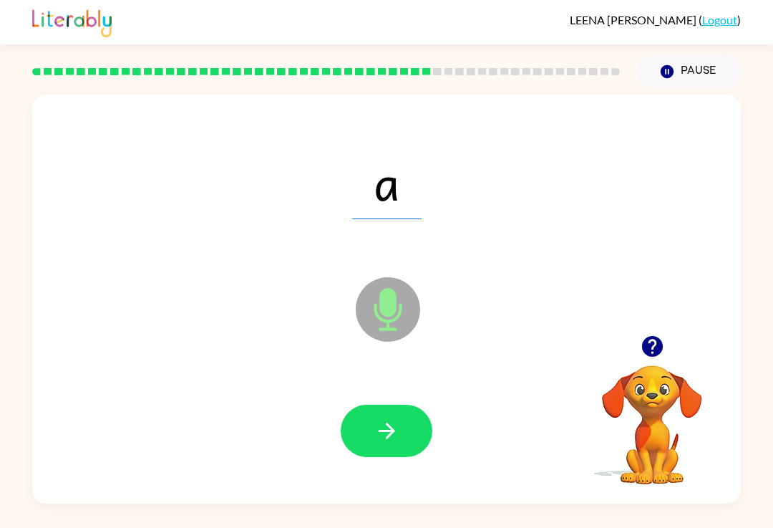
click at [401, 433] on button "button" at bounding box center [387, 431] width 92 height 52
click at [422, 424] on button "button" at bounding box center [387, 431] width 92 height 52
click at [397, 433] on icon "button" at bounding box center [387, 430] width 25 height 25
click at [400, 428] on button "button" at bounding box center [387, 431] width 92 height 52
click at [389, 433] on icon "button" at bounding box center [386, 430] width 16 height 16
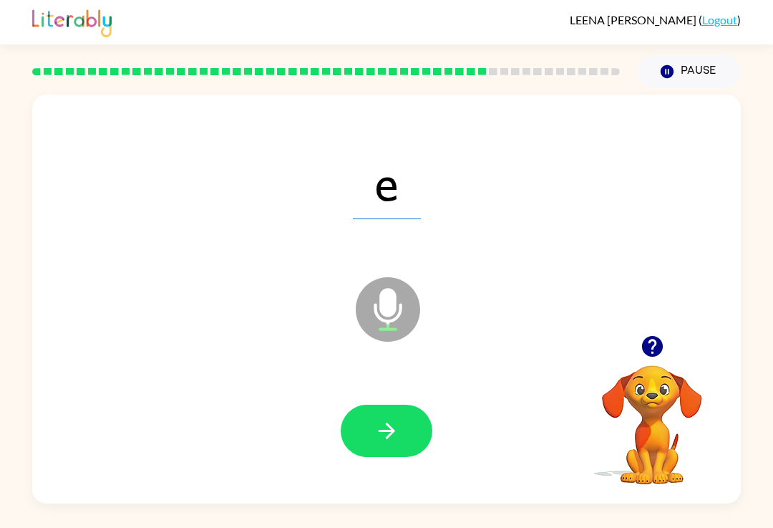
click at [415, 445] on button "button" at bounding box center [387, 431] width 92 height 52
click at [391, 449] on button "button" at bounding box center [387, 431] width 92 height 52
click at [378, 457] on button "button" at bounding box center [387, 431] width 92 height 52
click at [399, 429] on icon "button" at bounding box center [387, 430] width 25 height 25
click at [385, 455] on button "button" at bounding box center [387, 431] width 92 height 52
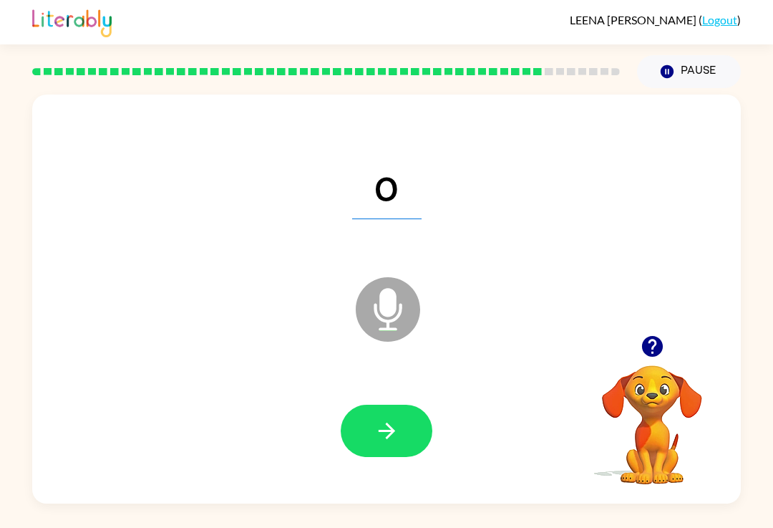
click at [421, 452] on button "button" at bounding box center [387, 431] width 92 height 52
click at [407, 438] on button "button" at bounding box center [387, 431] width 92 height 52
click at [408, 470] on div at bounding box center [387, 430] width 680 height 117
click at [410, 443] on button "button" at bounding box center [387, 431] width 92 height 52
click at [386, 438] on icon "button" at bounding box center [387, 430] width 25 height 25
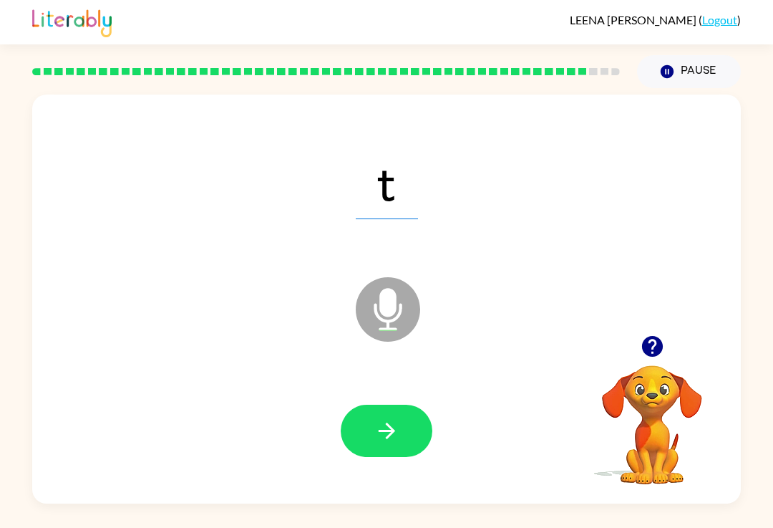
click at [386, 431] on icon "button" at bounding box center [386, 430] width 16 height 16
click at [381, 445] on button "button" at bounding box center [387, 431] width 92 height 52
click at [405, 436] on button "button" at bounding box center [387, 431] width 92 height 52
